Goal: Find specific page/section: Find specific page/section

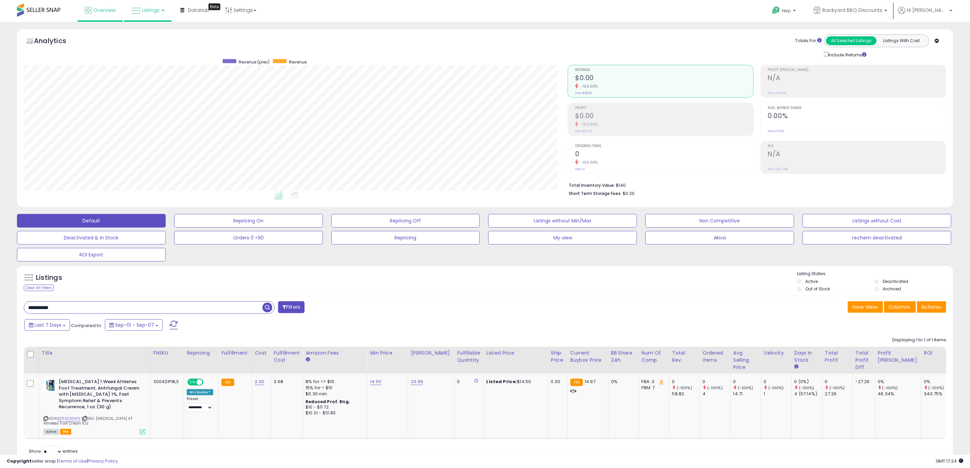
scroll to position [140, 544]
click at [145, 4] on link "Listings" at bounding box center [147, 10] width 43 height 20
click at [153, 31] on icon at bounding box center [153, 33] width 30 height 9
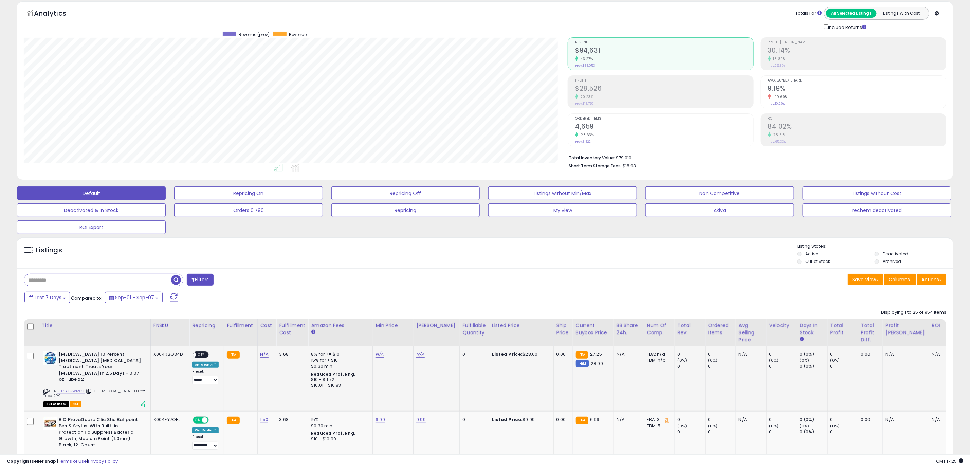
scroll to position [51, 0]
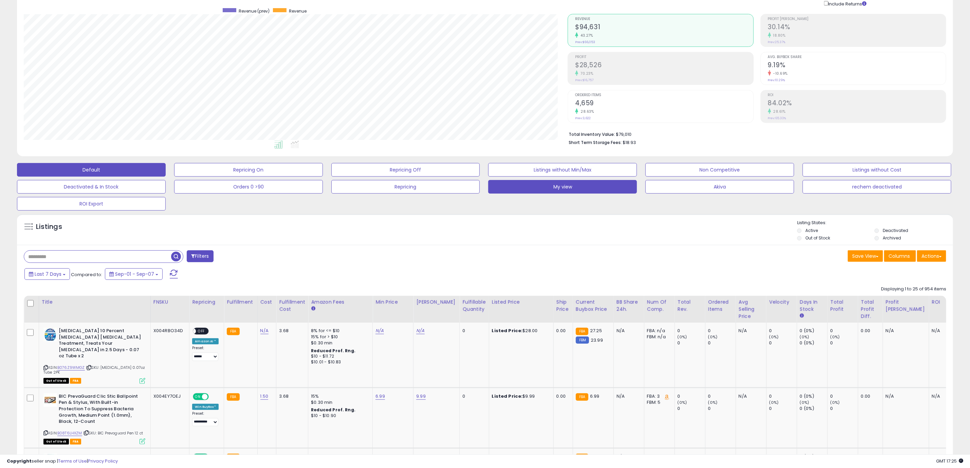
click at [557, 186] on button "My view" at bounding box center [562, 187] width 149 height 14
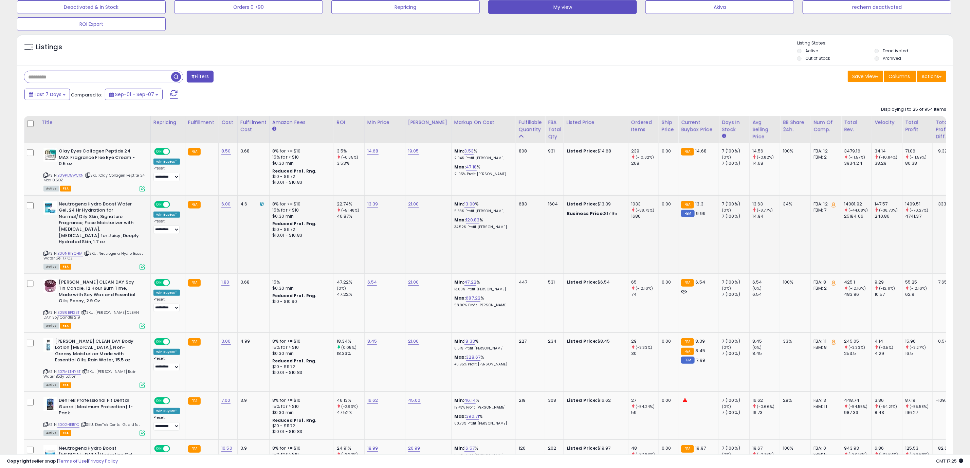
scroll to position [255, 0]
